Goal: Entertainment & Leisure: Consume media (video, audio)

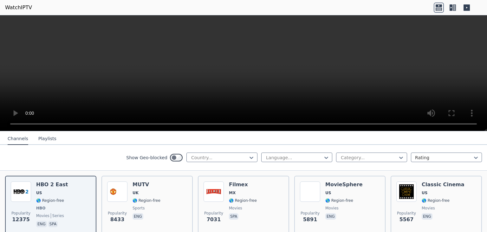
scroll to position [76, 0]
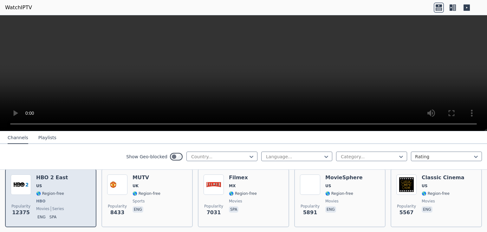
click at [35, 182] on div "Popularity 12375 HBO 2 East US 🌎 Region-free HBO movies series eng spa" at bounding box center [51, 197] width 80 height 47
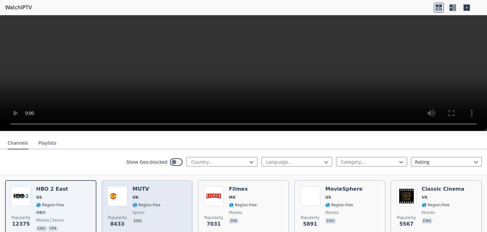
scroll to position [64, 0]
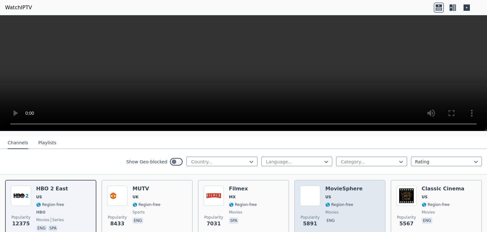
click at [313, 185] on img at bounding box center [310, 195] width 20 height 20
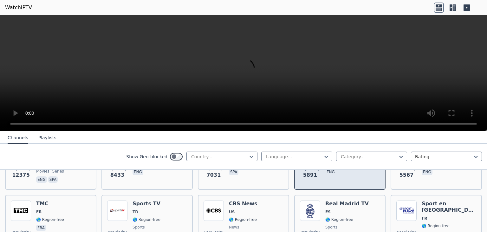
scroll to position [114, 0]
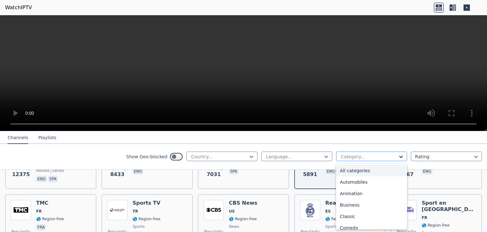
click at [398, 155] on icon at bounding box center [401, 156] width 6 height 6
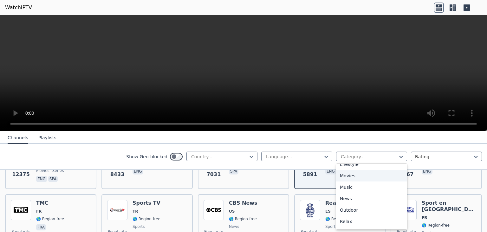
scroll to position [166, 0]
click at [339, 174] on div "Movies" at bounding box center [371, 175] width 71 height 11
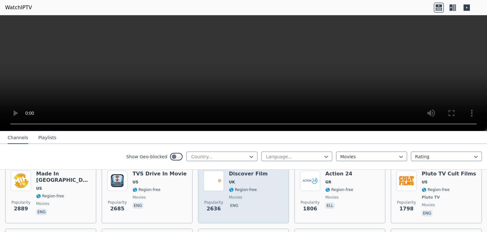
scroll to position [142, 0]
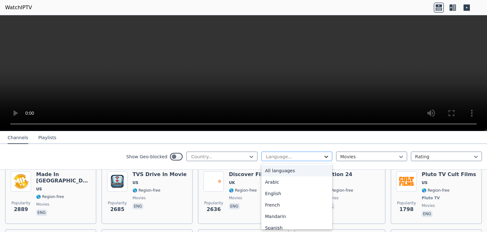
click at [323, 156] on icon at bounding box center [326, 156] width 6 height 6
click at [280, 192] on div "English" at bounding box center [296, 192] width 71 height 11
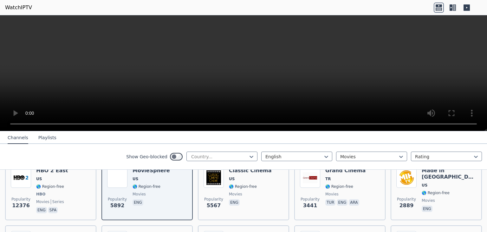
scroll to position [82, 0]
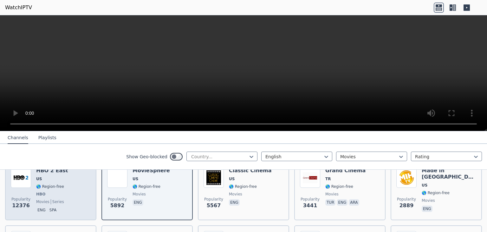
click at [65, 190] on div "Popularity 12376 HBO 2 East US 🌎 Region-free HBO movies series eng spa" at bounding box center [51, 190] width 80 height 47
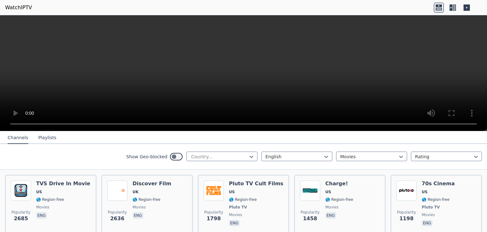
scroll to position [134, 0]
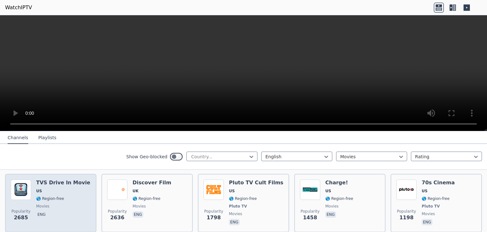
click at [62, 195] on div "TVS Drive In Movie US 🌎 Region-free movies eng" at bounding box center [63, 202] width 54 height 47
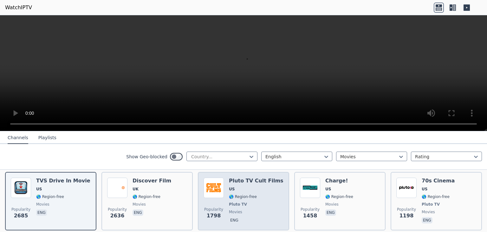
scroll to position [135, 0]
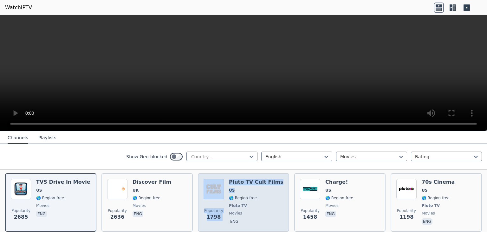
drag, startPoint x: 242, startPoint y: 189, endPoint x: 224, endPoint y: 192, distance: 18.3
click at [224, 192] on div "Popularity 1798 Pluto TV Cult Films US 🌎 Region-free Pluto TV movies eng" at bounding box center [244, 202] width 80 height 47
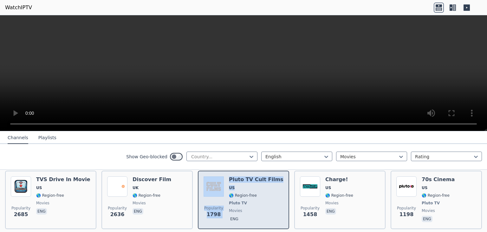
scroll to position [136, 0]
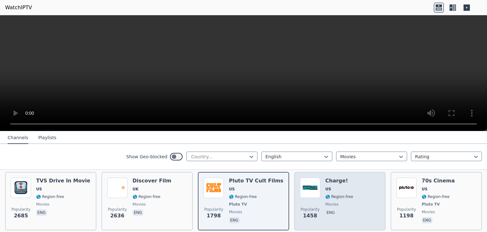
click at [349, 196] on div "Popularity 1458 Charge! US 🌎 Region-free movies eng" at bounding box center [340, 200] width 80 height 47
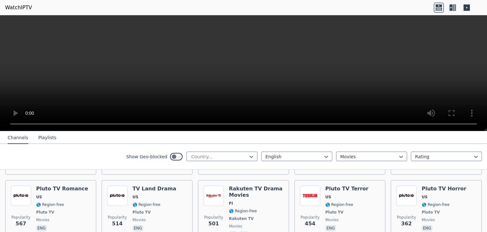
scroll to position [325, 0]
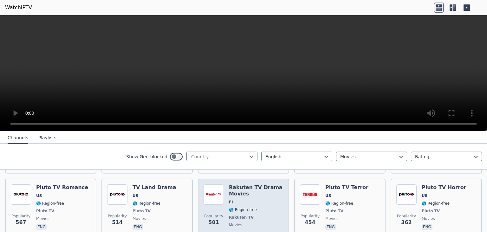
click at [250, 199] on span "FI" at bounding box center [256, 201] width 55 height 5
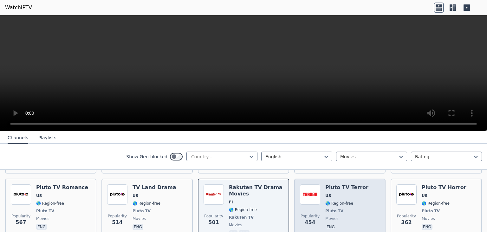
click at [317, 196] on div "Popularity 454" at bounding box center [310, 210] width 20 height 53
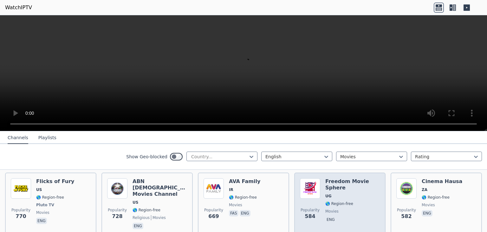
scroll to position [262, 0]
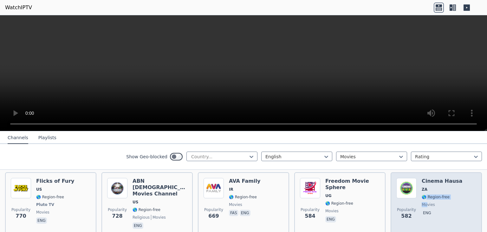
drag, startPoint x: 417, startPoint y: 181, endPoint x: 423, endPoint y: 194, distance: 13.7
click at [423, 194] on div "Cinema Hausa ZA 🌎 Region-free movies eng" at bounding box center [442, 204] width 41 height 52
click at [411, 191] on img at bounding box center [407, 188] width 20 height 20
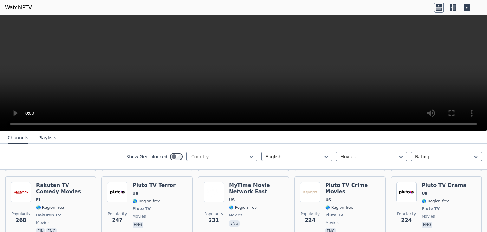
scroll to position [467, 0]
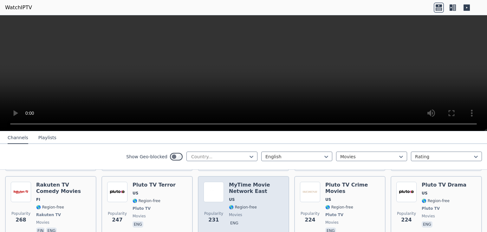
click at [229, 183] on div "MyTime Movie Network East US 🌎 Region-free movies eng" at bounding box center [256, 207] width 55 height 53
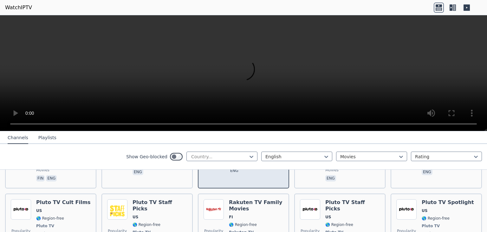
scroll to position [522, 0]
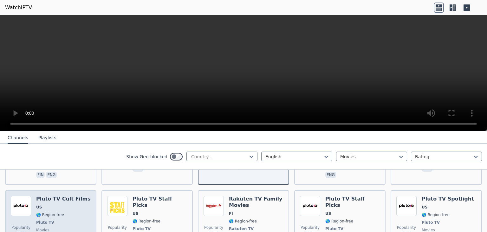
click at [50, 220] on span "Pluto TV" at bounding box center [45, 222] width 18 height 5
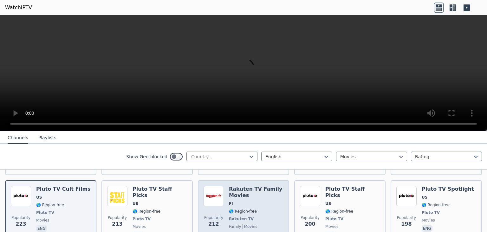
scroll to position [533, 0]
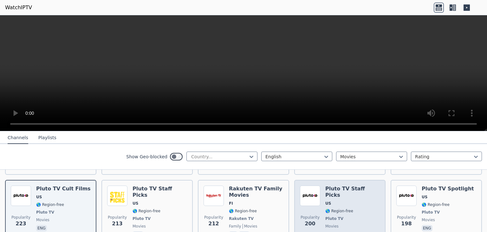
click at [326, 200] on span "US" at bounding box center [328, 202] width 6 height 5
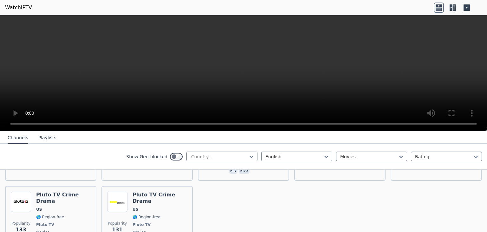
scroll to position [755, 0]
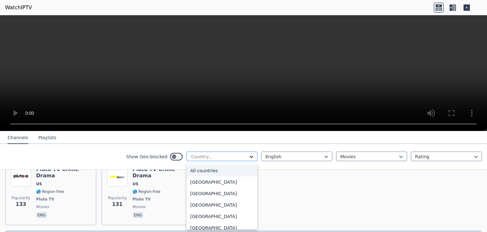
click at [248, 154] on icon at bounding box center [251, 156] width 6 height 6
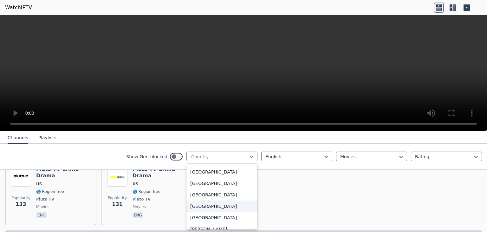
scroll to position [360, 0]
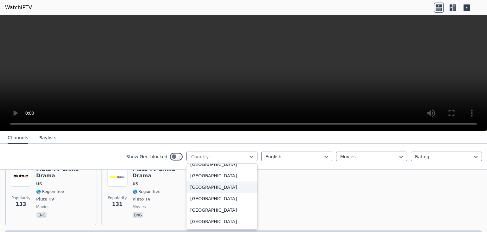
click at [198, 185] on div "[GEOGRAPHIC_DATA]" at bounding box center [222, 186] width 71 height 11
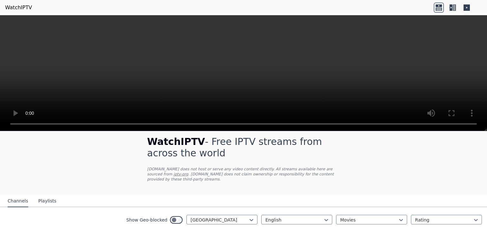
scroll to position [33, 0]
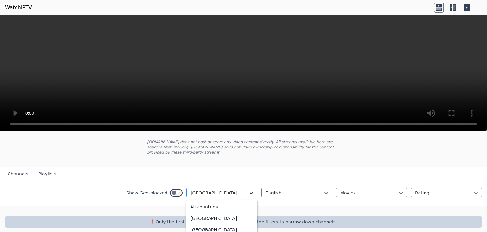
click at [248, 189] on icon at bounding box center [251, 192] width 6 height 6
click at [208, 214] on div "[GEOGRAPHIC_DATA]" at bounding box center [222, 219] width 71 height 11
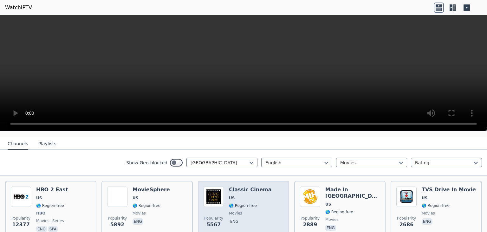
scroll to position [68, 0]
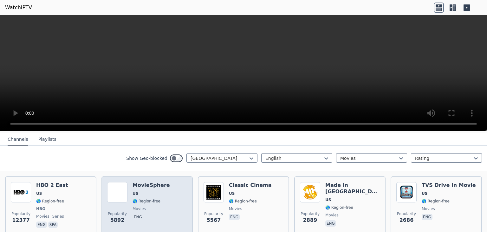
click at [163, 201] on div "Popularity 5892 MovieSphere US 🌎 Region-free movies eng" at bounding box center [147, 205] width 80 height 47
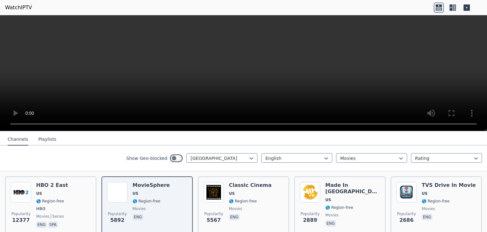
drag, startPoint x: 163, startPoint y: 201, endPoint x: 113, endPoint y: 151, distance: 70.9
click at [113, 151] on div "Show Geo-blocked United States English Movies Rating" at bounding box center [243, 158] width 487 height 26
click at [348, 138] on nav "Channels Playlists" at bounding box center [243, 139] width 487 height 13
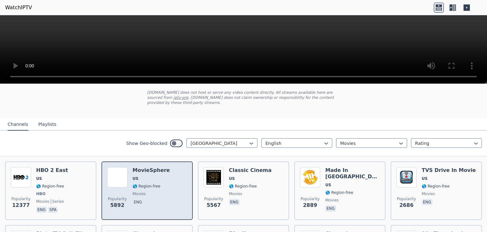
scroll to position [30, 0]
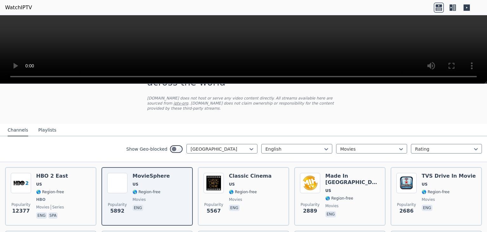
click at [453, 8] on icon at bounding box center [453, 8] width 10 height 10
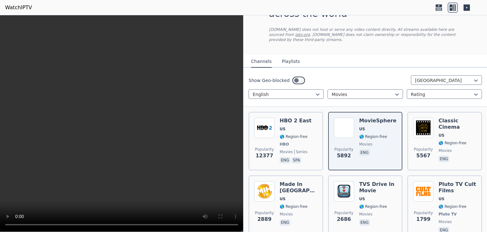
click at [468, 8] on icon at bounding box center [467, 7] width 6 height 6
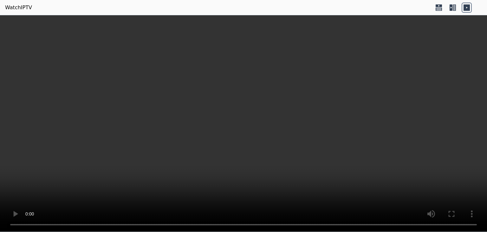
click at [451, 6] on icon at bounding box center [451, 7] width 3 height 6
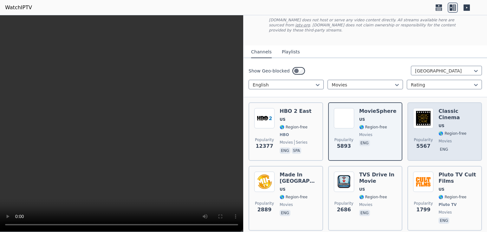
scroll to position [44, 0]
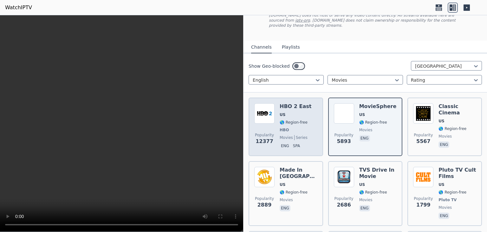
click at [304, 120] on div "HBO 2 East US 🌎 Region-free HBO movies series eng spa" at bounding box center [296, 126] width 32 height 47
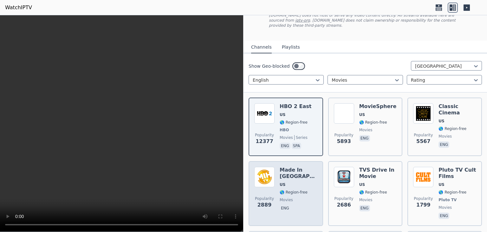
click at [288, 189] on span "🌎 Region-free" at bounding box center [294, 191] width 28 height 5
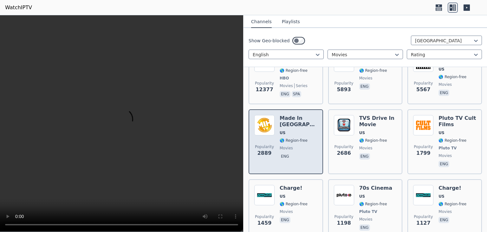
scroll to position [104, 0]
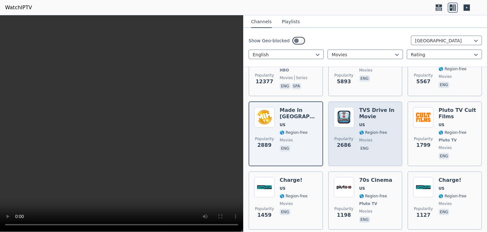
click at [351, 132] on span "Popularity 2686" at bounding box center [344, 142] width 20 height 20
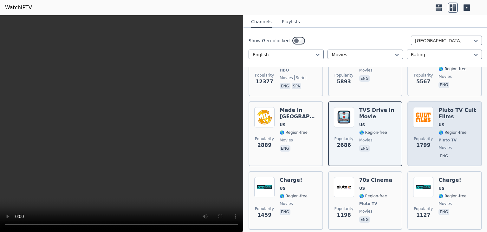
click at [431, 127] on div "Popularity 1799 Pluto TV Cult Films US 🌎 Region-free Pluto TV movies eng" at bounding box center [444, 133] width 63 height 53
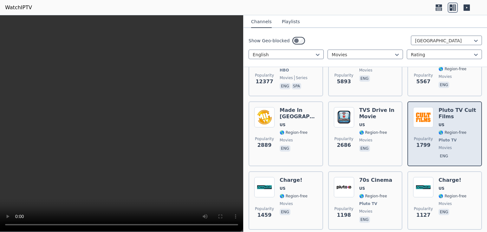
click at [431, 127] on div "Popularity 1799 Pluto TV Cult Films US 🌎 Region-free Pluto TV movies eng" at bounding box center [444, 133] width 63 height 53
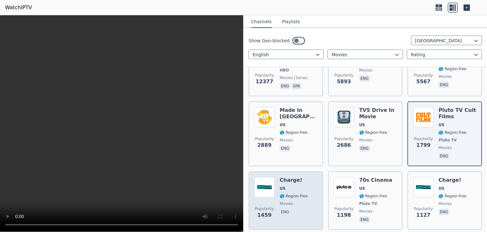
click at [303, 211] on div "Charge! US 🌎 Region-free movies eng" at bounding box center [294, 200] width 28 height 47
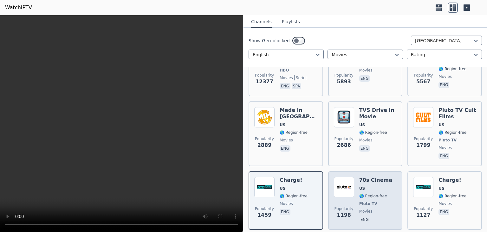
click at [371, 186] on span "US" at bounding box center [375, 188] width 33 height 5
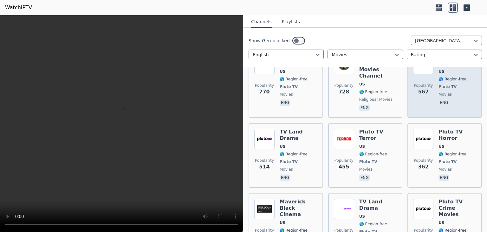
scroll to position [361, 0]
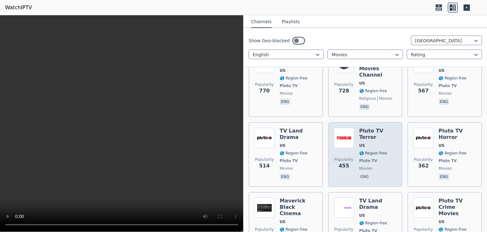
click at [364, 158] on span "Pluto TV" at bounding box center [368, 160] width 18 height 5
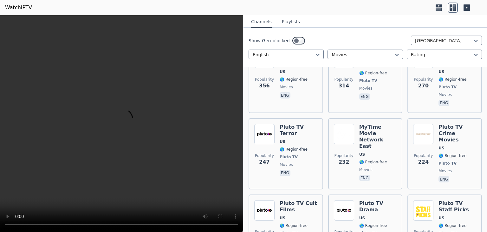
scroll to position [511, 0]
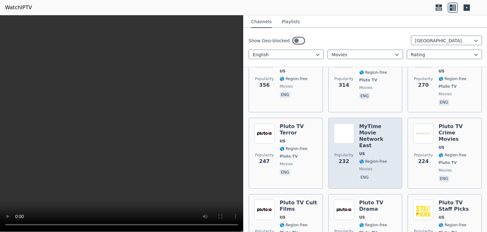
click at [368, 123] on div "MyTime Movie Network East US 🌎 Region-free movies eng" at bounding box center [378, 153] width 38 height 60
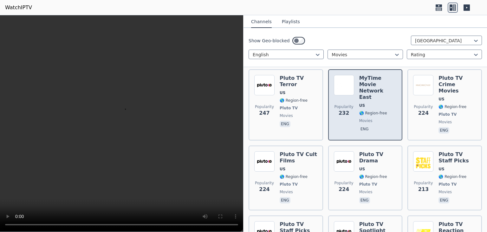
scroll to position [563, 0]
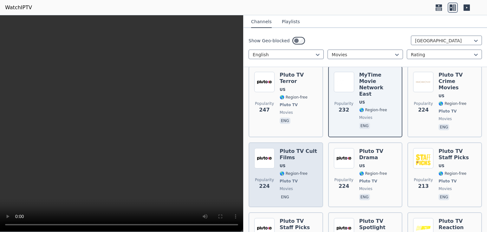
click at [295, 148] on div "Pluto TV Cult Films US 🌎 Region-free Pluto TV movies eng" at bounding box center [299, 174] width 38 height 53
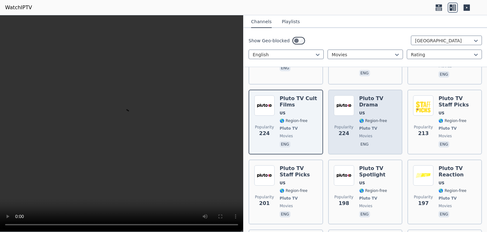
scroll to position [616, 0]
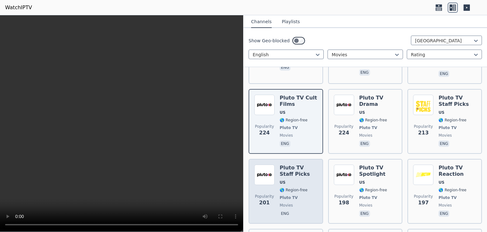
click at [283, 202] on span "movies" at bounding box center [286, 204] width 13 height 5
